Goal: Task Accomplishment & Management: Use online tool/utility

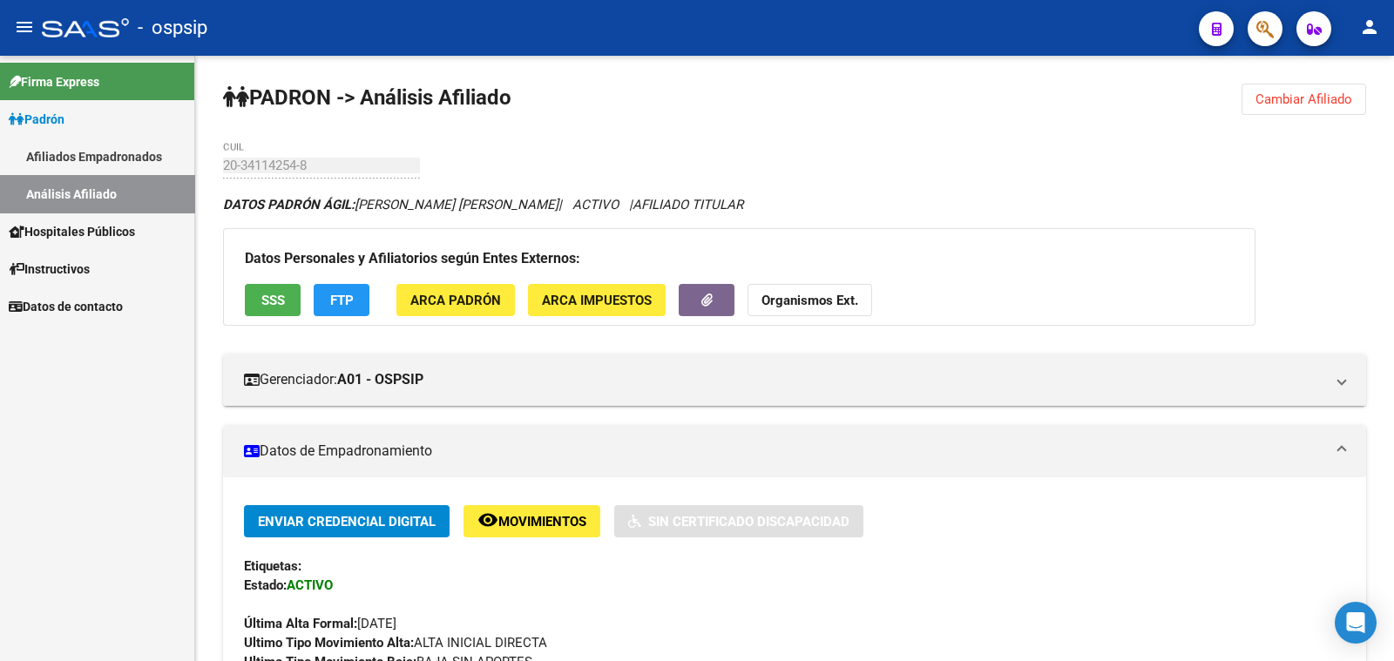
scroll to position [213, 0]
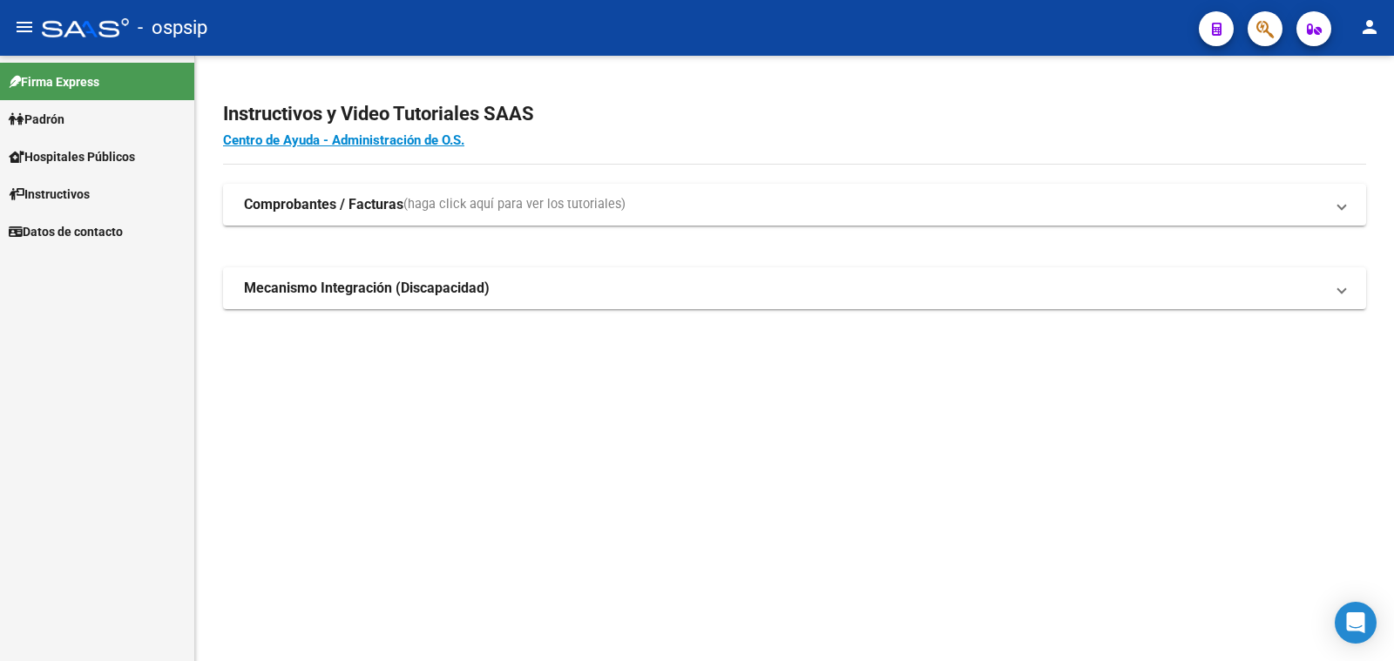
click at [44, 118] on span "Padrón" at bounding box center [37, 119] width 56 height 19
click at [91, 193] on link "Análisis Afiliado" at bounding box center [97, 193] width 194 height 37
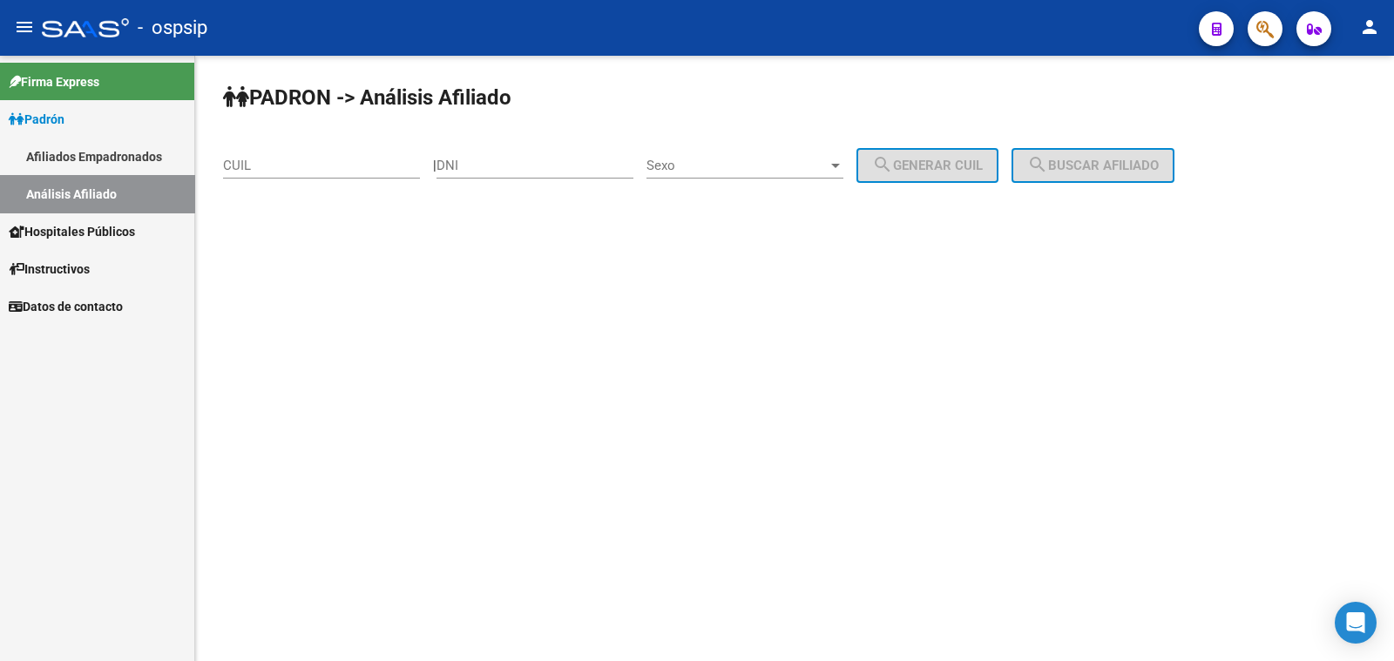
click at [531, 153] on div "DNI" at bounding box center [535, 159] width 197 height 37
drag, startPoint x: 531, startPoint y: 153, endPoint x: 507, endPoint y: 172, distance: 30.5
click at [507, 172] on input "DNI" at bounding box center [535, 166] width 197 height 16
paste input "37.040572"
click at [475, 166] on input "37.040572" at bounding box center [535, 166] width 197 height 16
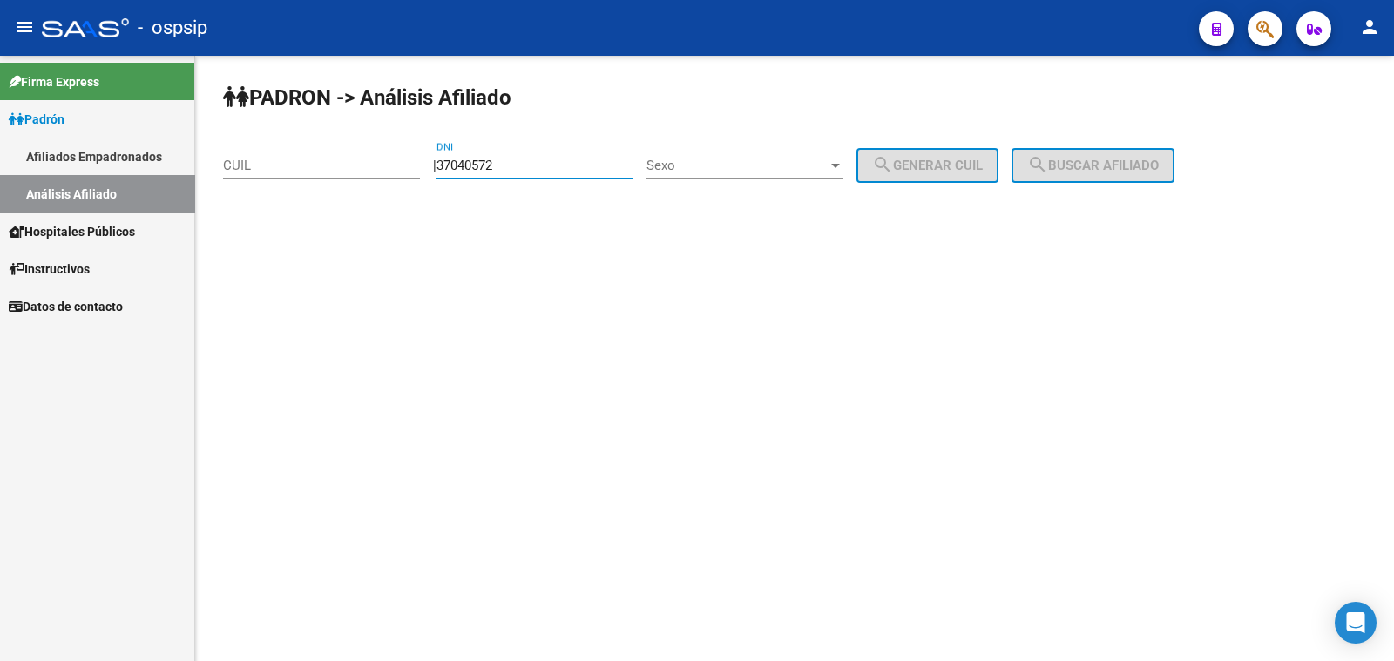
type input "37040572"
click at [755, 166] on span "Sexo" at bounding box center [736, 166] width 181 height 16
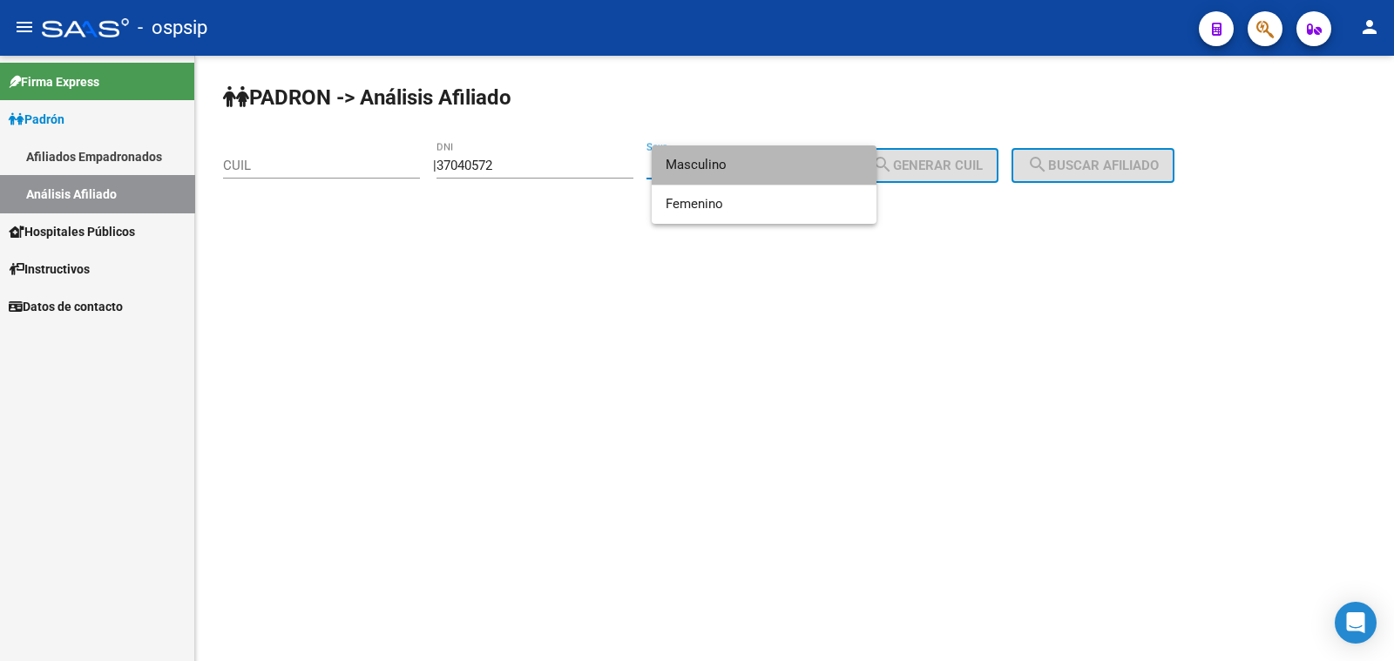
click at [755, 166] on span "Masculino" at bounding box center [764, 165] width 197 height 39
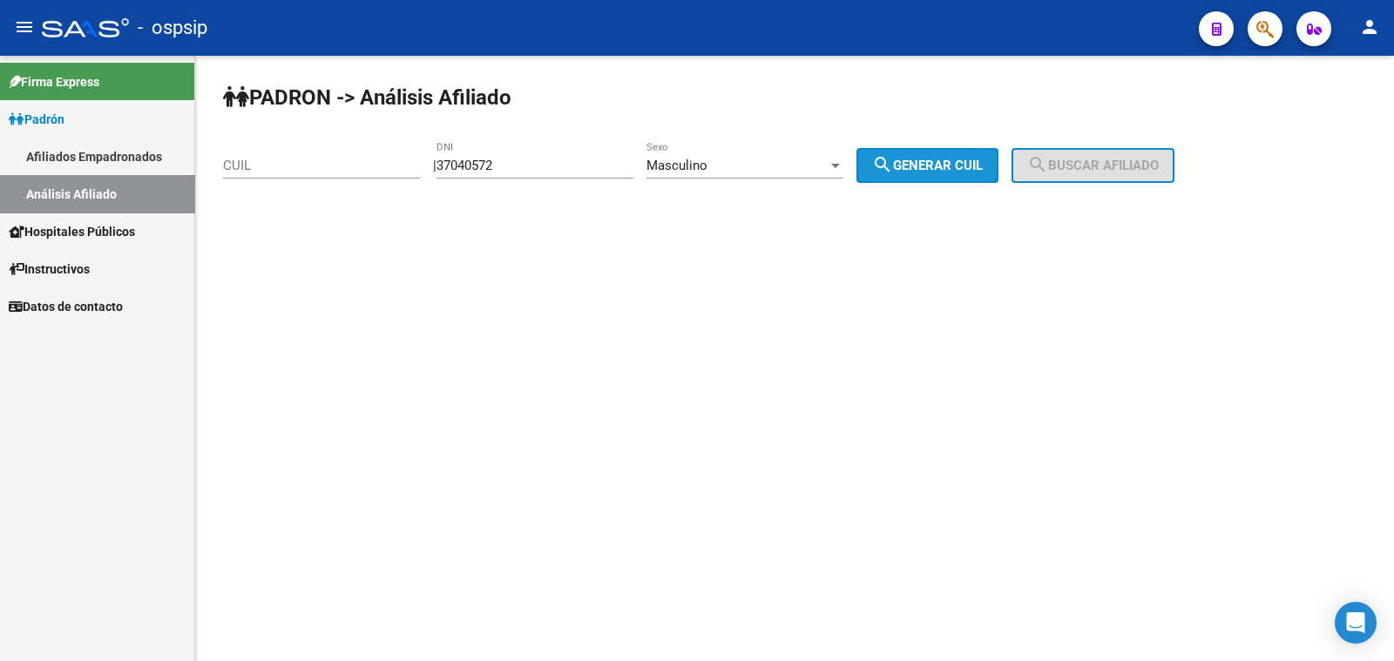
click at [956, 172] on span "search Generar CUIL" at bounding box center [927, 166] width 111 height 16
type input "20-37040572-8"
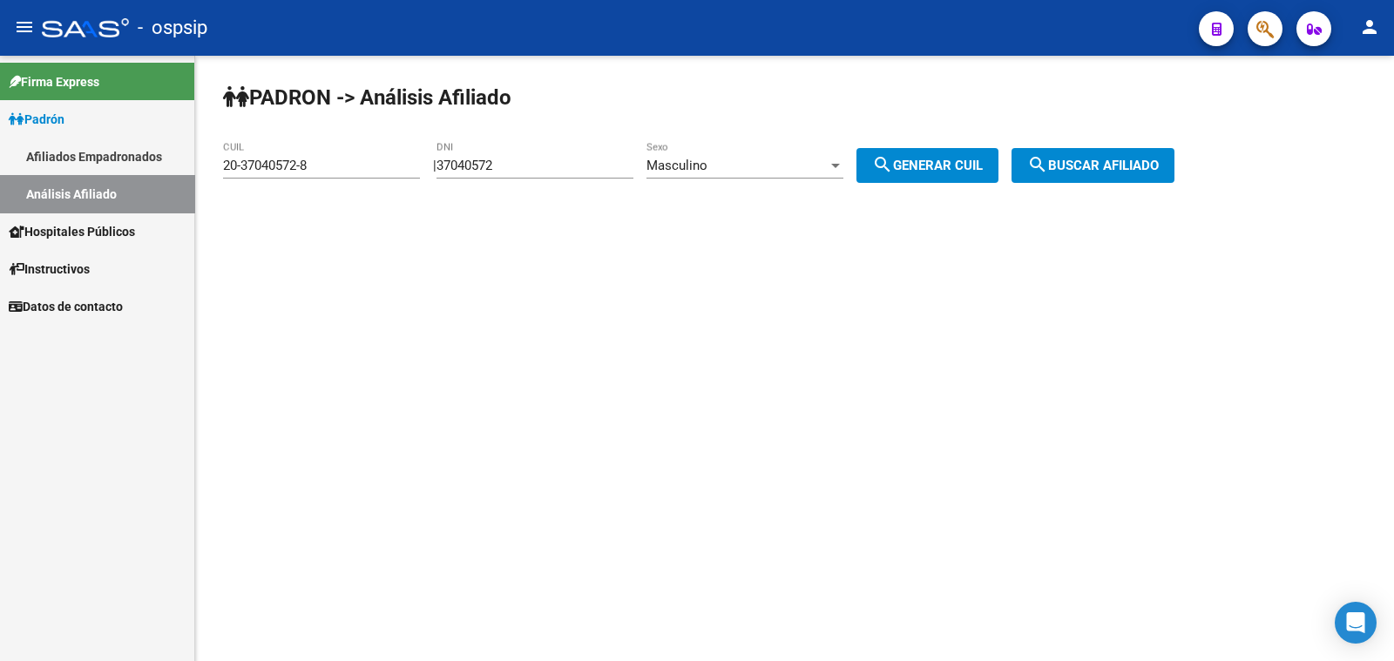
click at [1093, 170] on span "search Buscar afiliado" at bounding box center [1093, 166] width 132 height 16
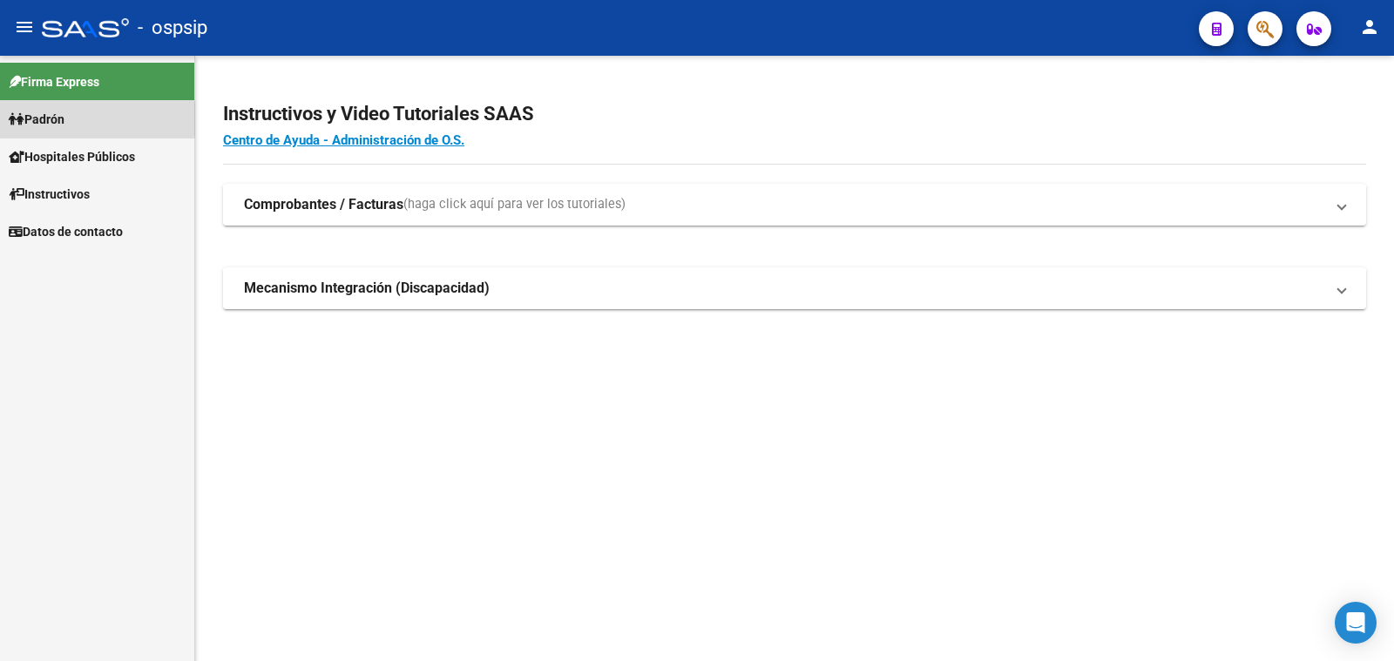
click at [58, 119] on span "Padrón" at bounding box center [37, 119] width 56 height 19
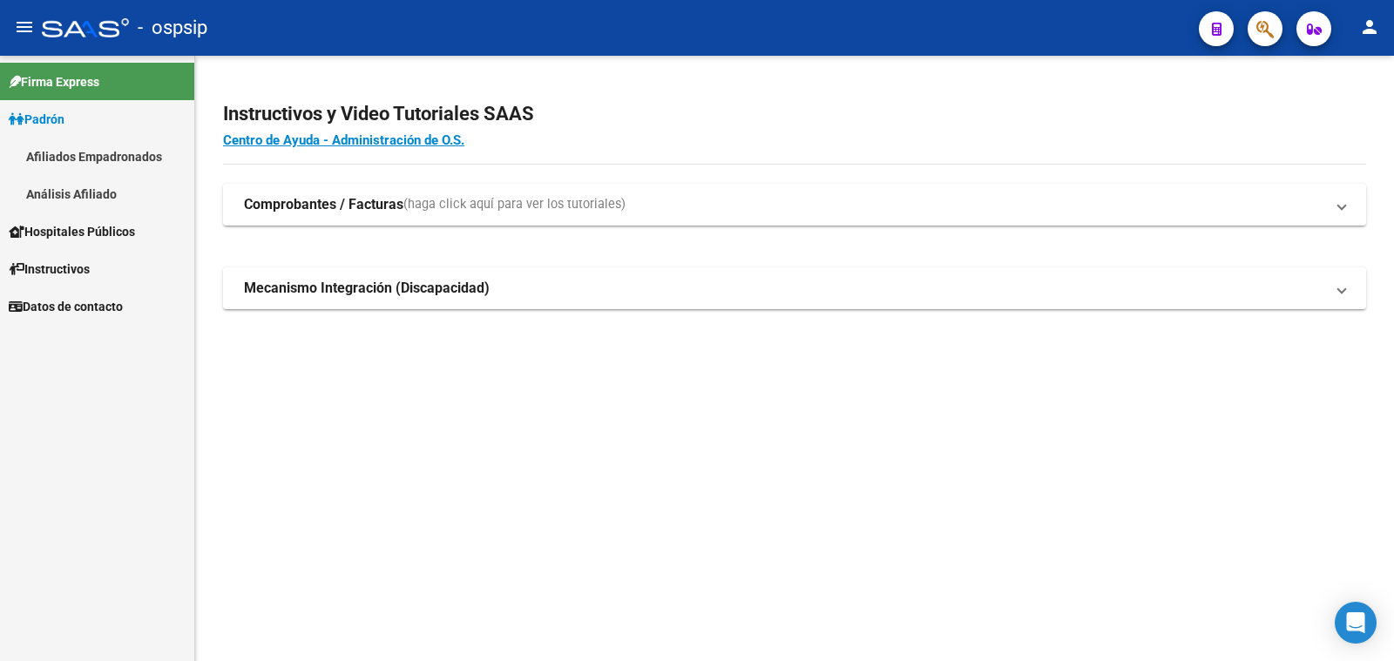
click at [64, 124] on span "Padrón" at bounding box center [37, 119] width 56 height 19
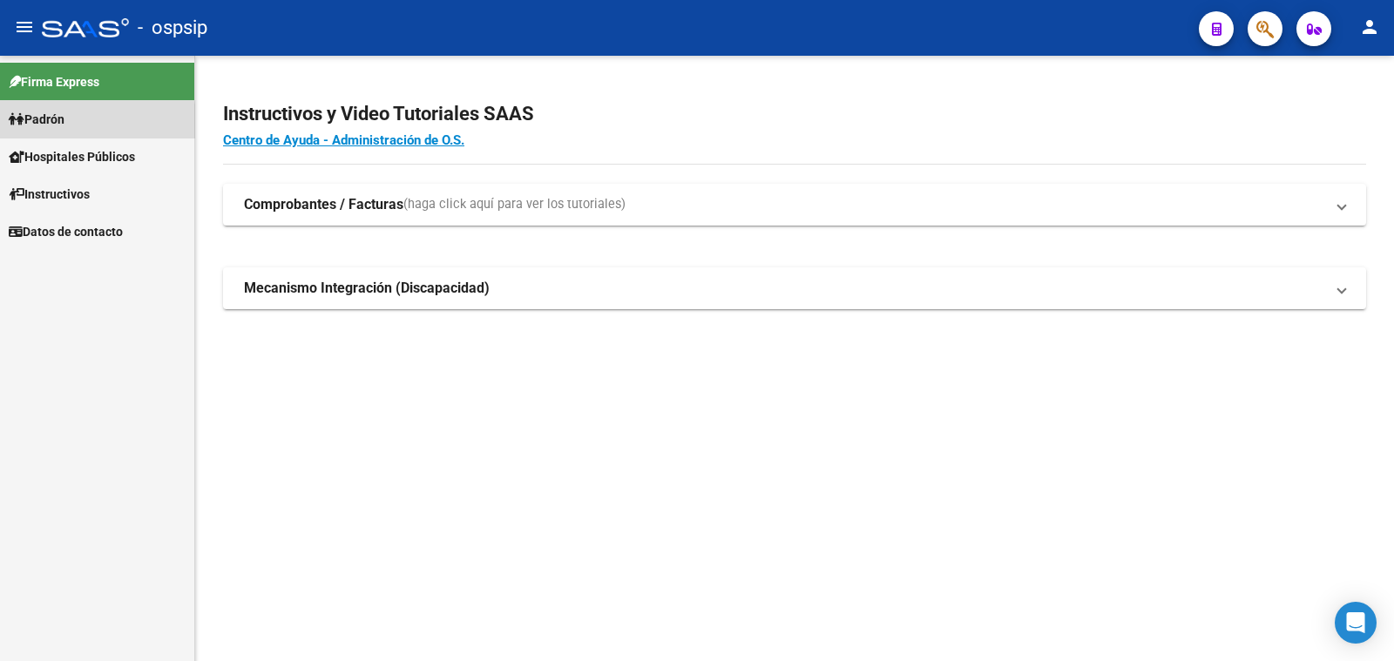
click at [78, 125] on link "Padrón" at bounding box center [97, 118] width 194 height 37
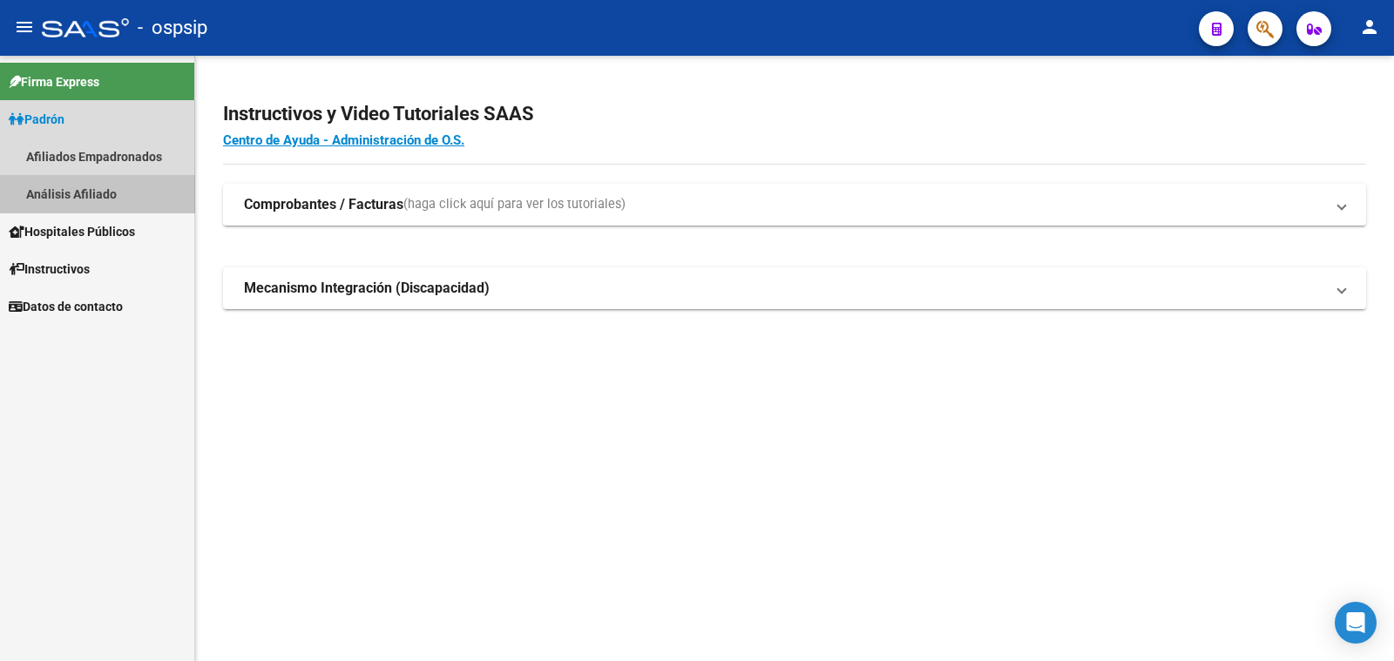
click at [104, 190] on link "Análisis Afiliado" at bounding box center [97, 193] width 194 height 37
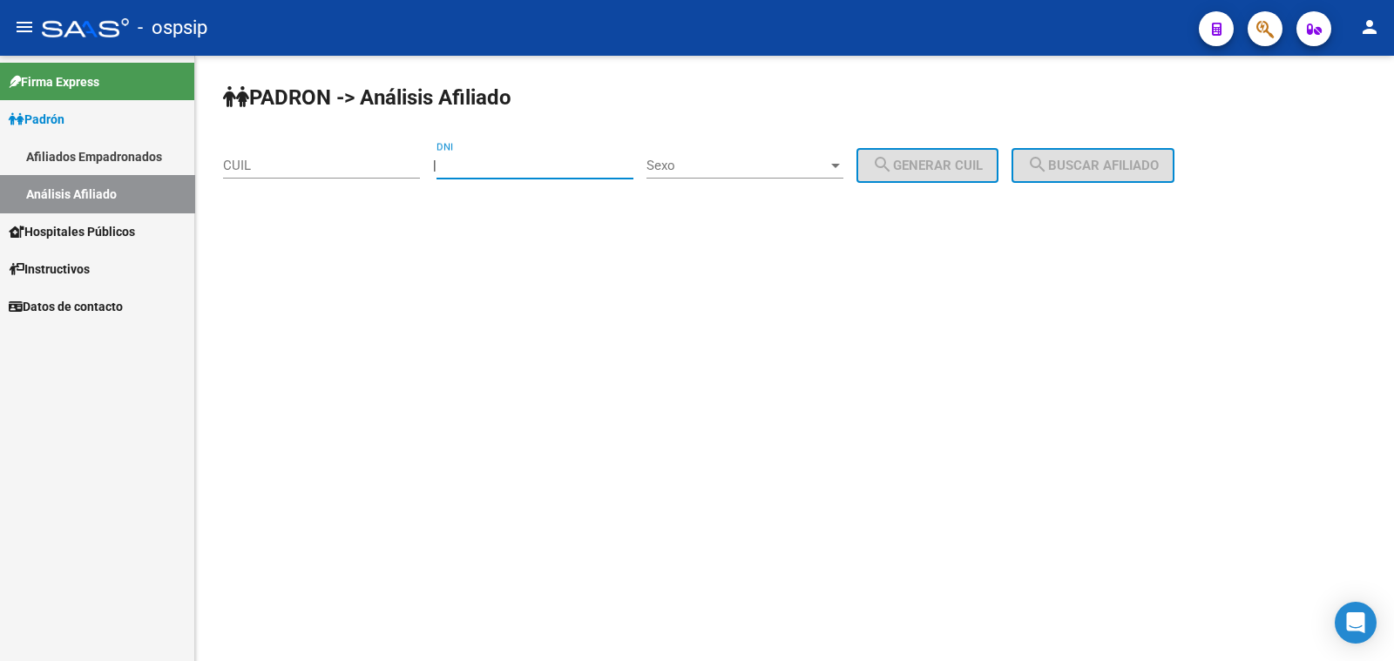
click at [560, 159] on input "DNI" at bounding box center [535, 166] width 197 height 16
type input "37040572"
click at [740, 162] on span "Sexo" at bounding box center [736, 166] width 181 height 16
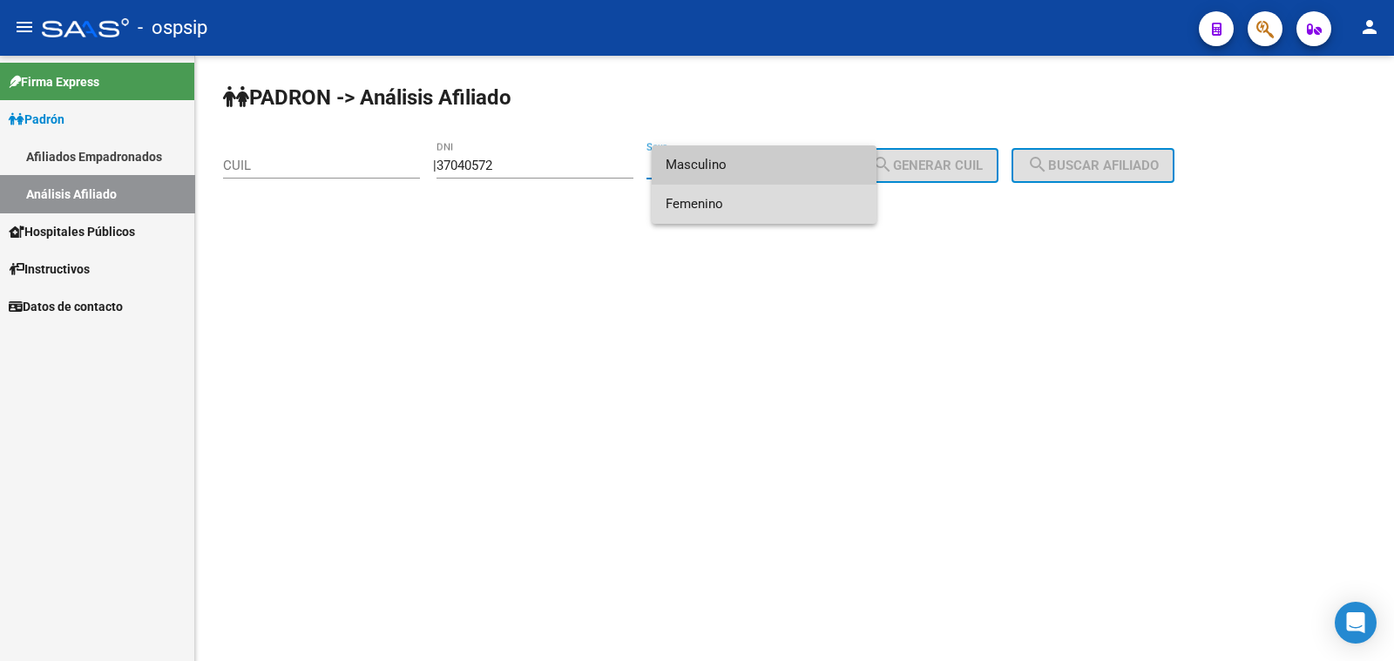
click at [789, 213] on span "Femenino" at bounding box center [764, 204] width 197 height 39
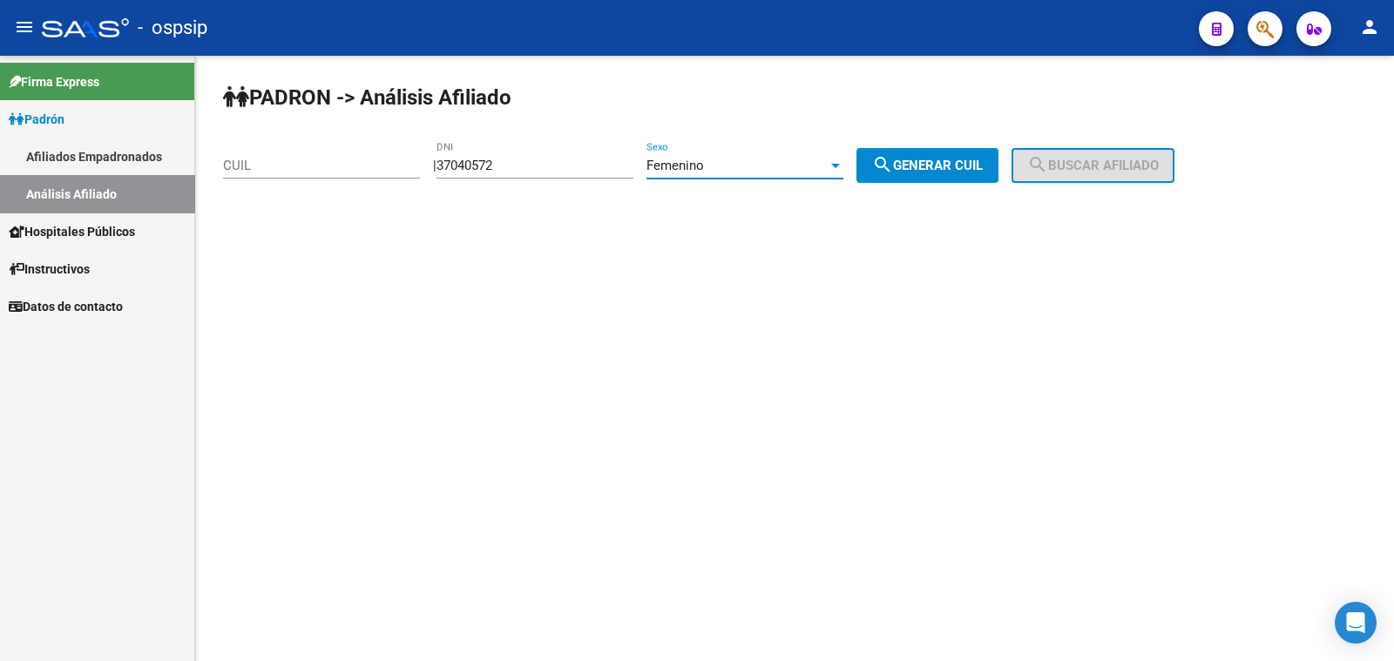
click at [983, 158] on span "search Generar CUIL" at bounding box center [927, 166] width 111 height 16
type input "27-37040572-2"
click at [1048, 166] on mat-icon "search" at bounding box center [1037, 164] width 21 height 21
